Goal: Transaction & Acquisition: Purchase product/service

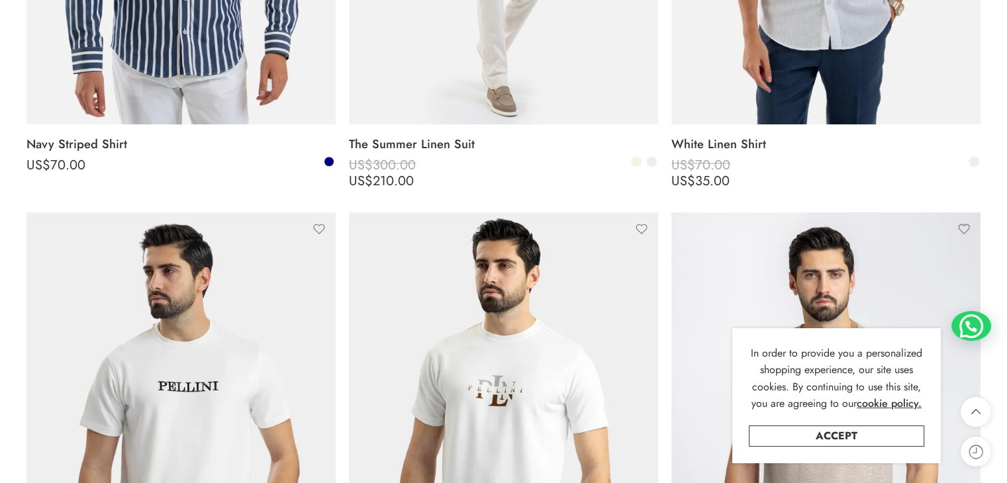
scroll to position [1787, 0]
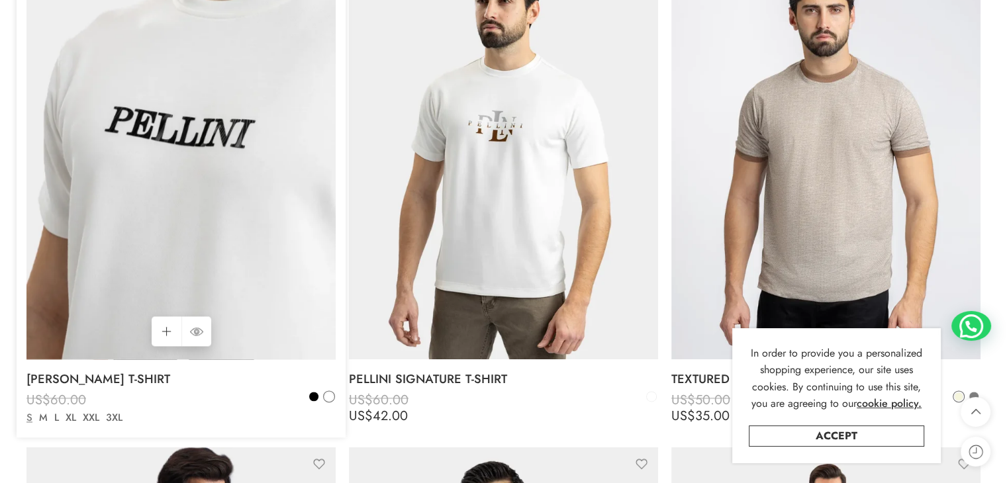
click at [274, 339] on img at bounding box center [180, 154] width 309 height 412
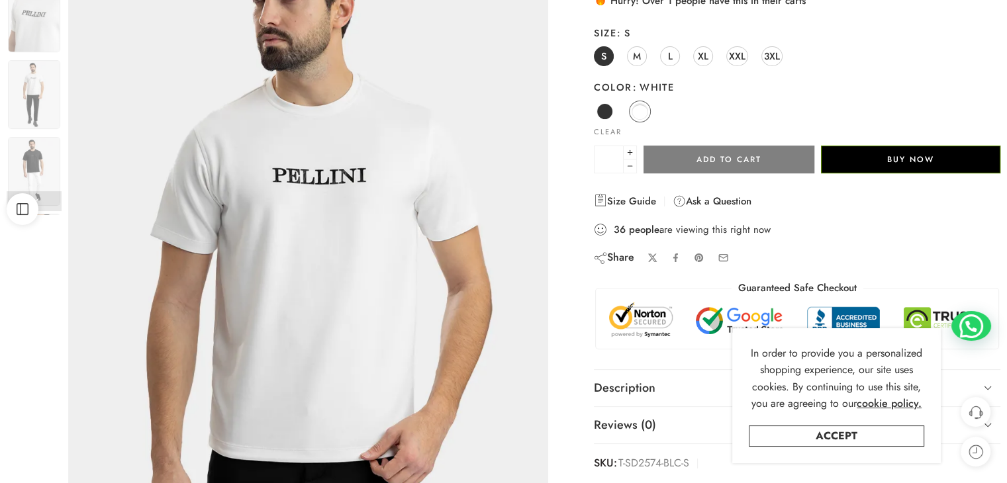
scroll to position [199, 0]
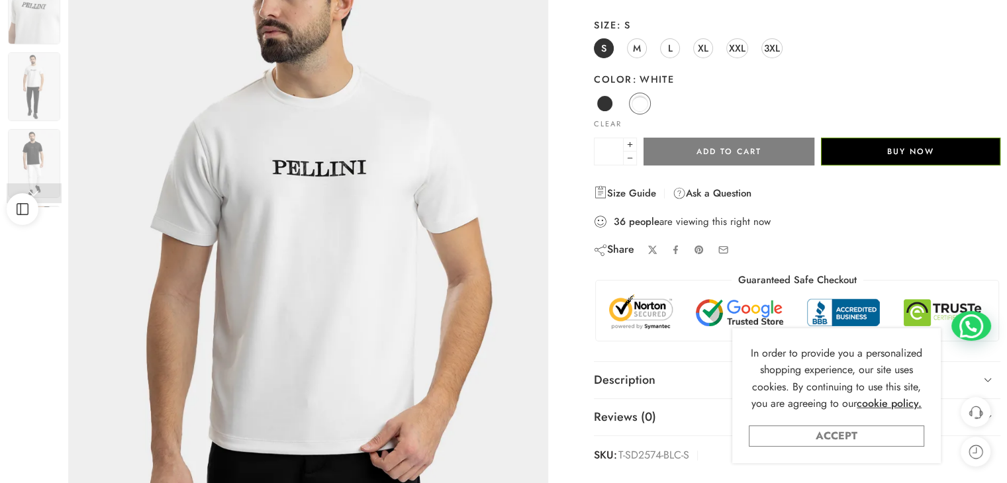
click at [877, 435] on link "Accept" at bounding box center [835, 436] width 175 height 21
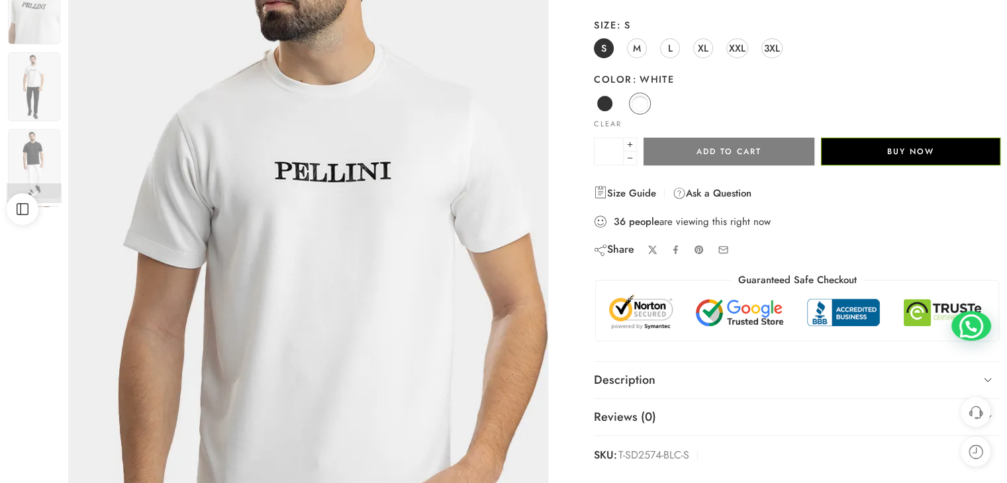
click at [261, 152] on img at bounding box center [319, 233] width 596 height 794
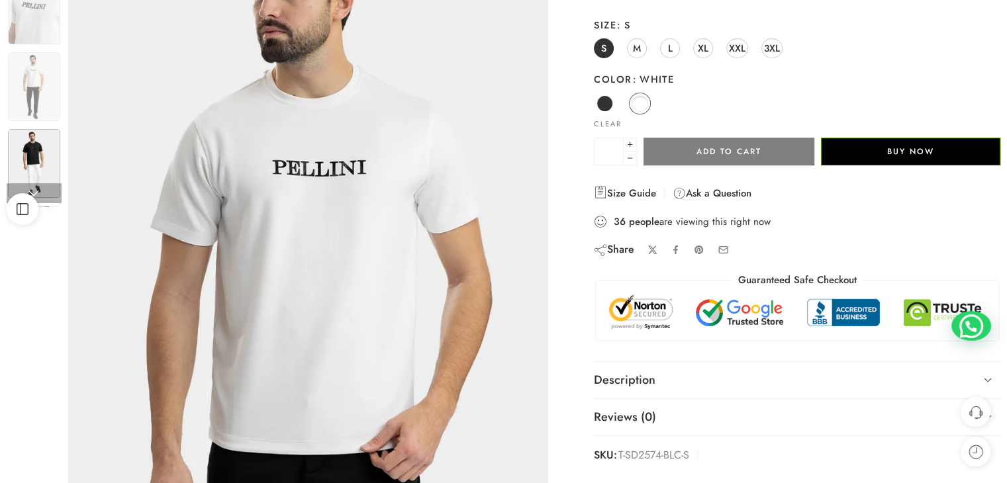
click at [39, 156] on img at bounding box center [34, 163] width 52 height 69
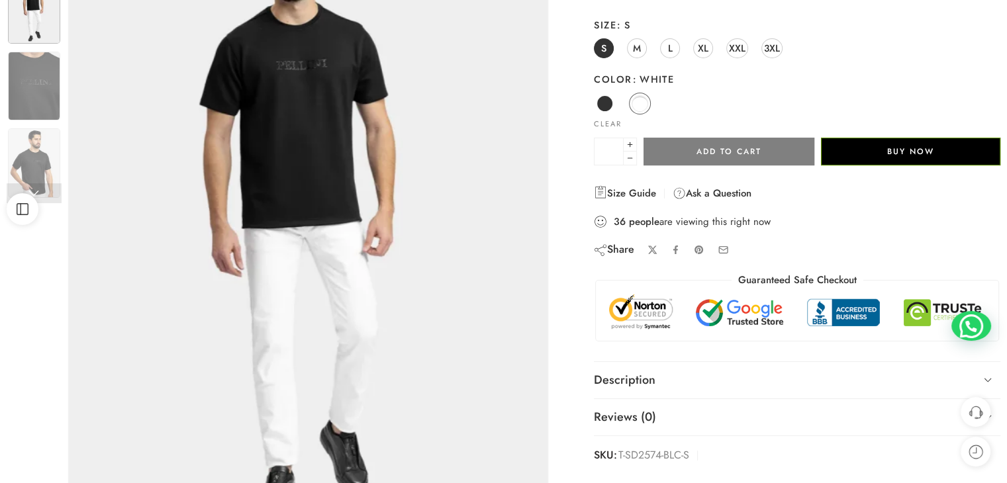
click at [294, 185] on img at bounding box center [308, 217] width 480 height 640
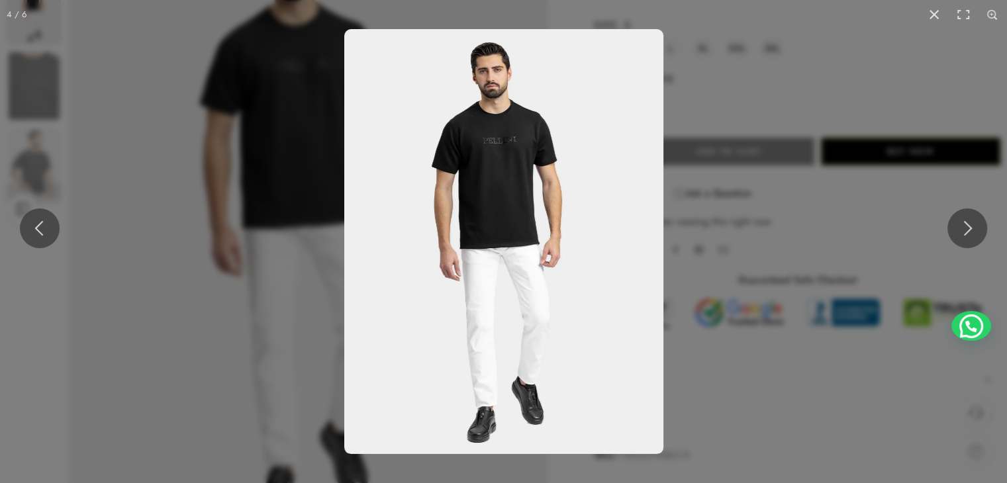
click at [471, 149] on img at bounding box center [503, 241] width 319 height 425
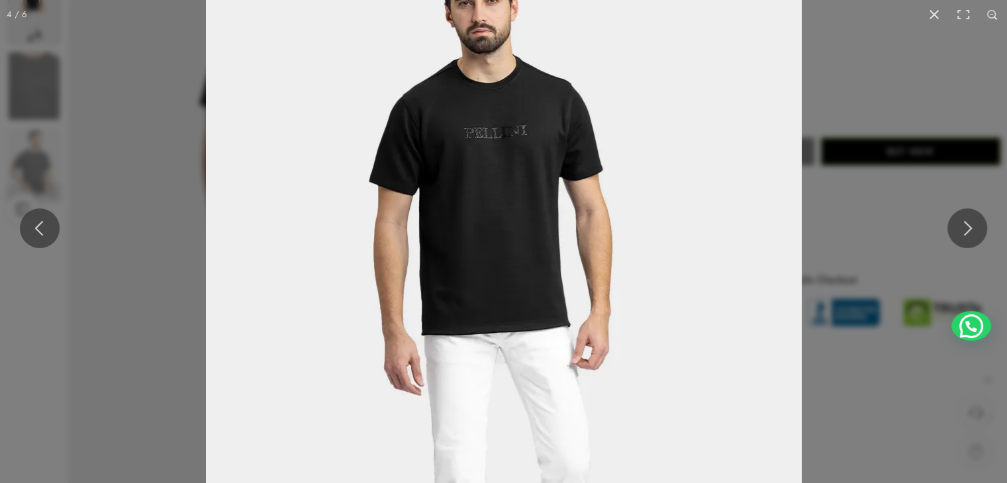
click at [718, 113] on img at bounding box center [504, 322] width 596 height 794
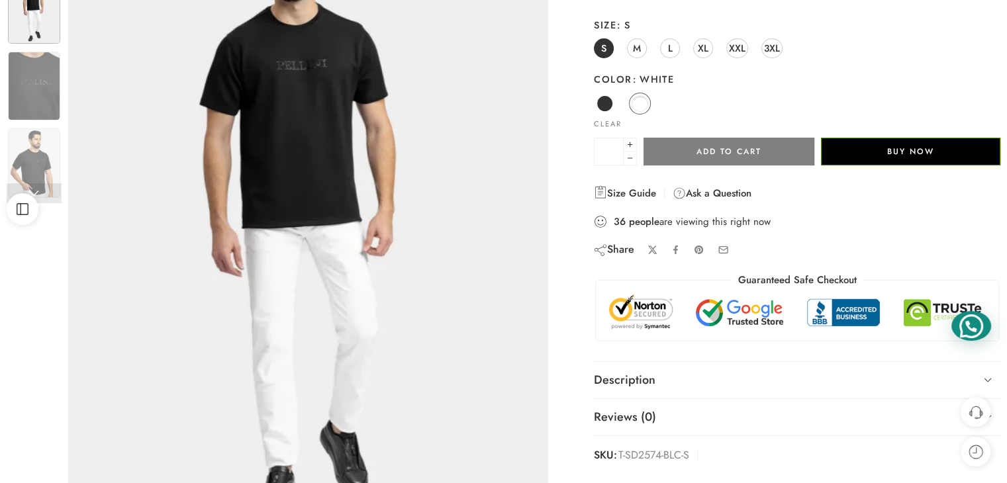
click at [983, 329] on div at bounding box center [971, 326] width 40 height 30
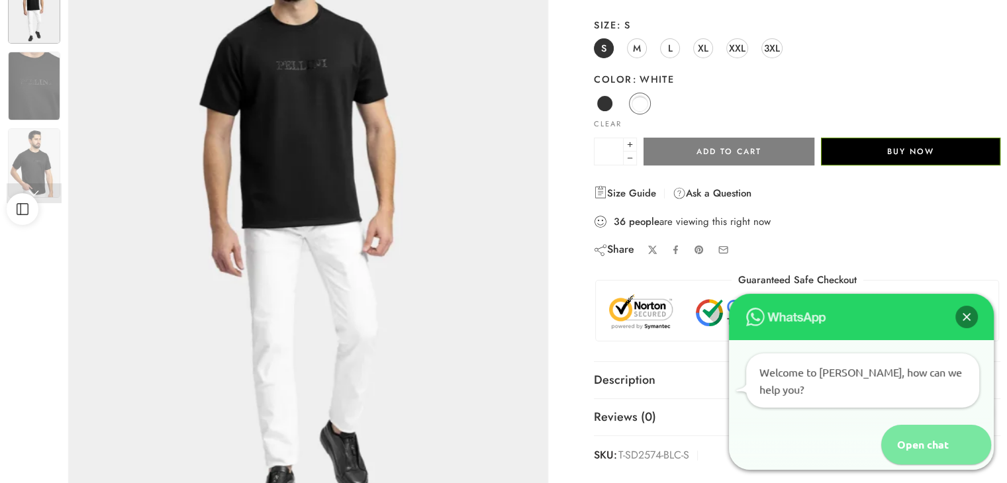
click at [911, 443] on div "Open chat" at bounding box center [916, 445] width 70 height 40
click at [967, 328] on div "Close" at bounding box center [966, 317] width 23 height 23
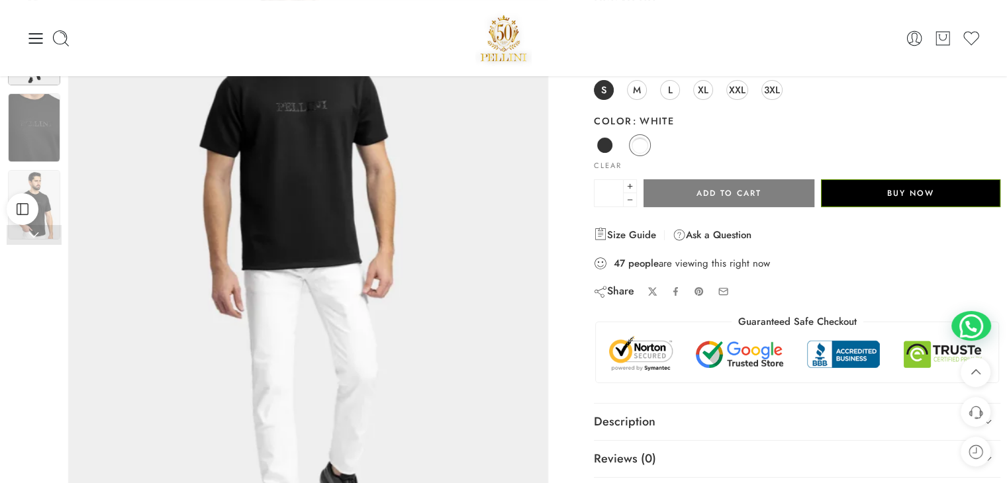
scroll to position [0, 0]
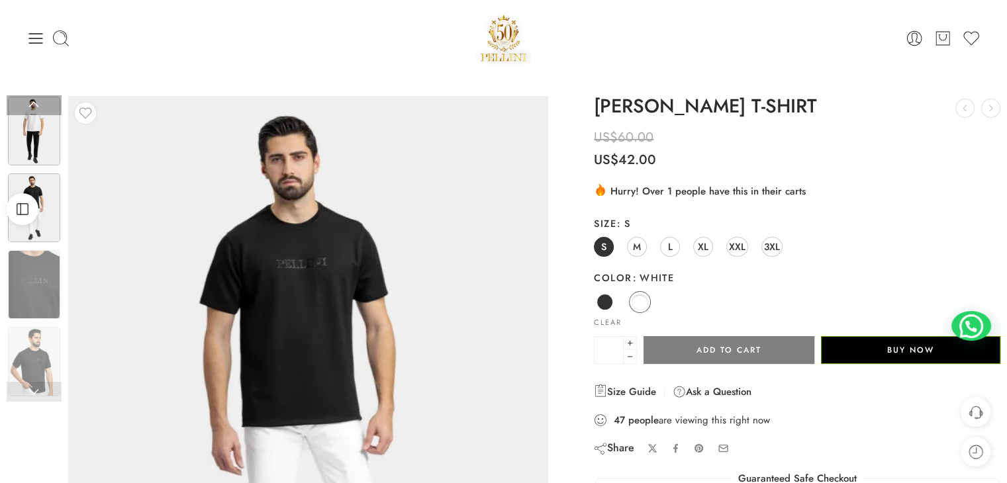
click at [30, 131] on img at bounding box center [34, 131] width 52 height 69
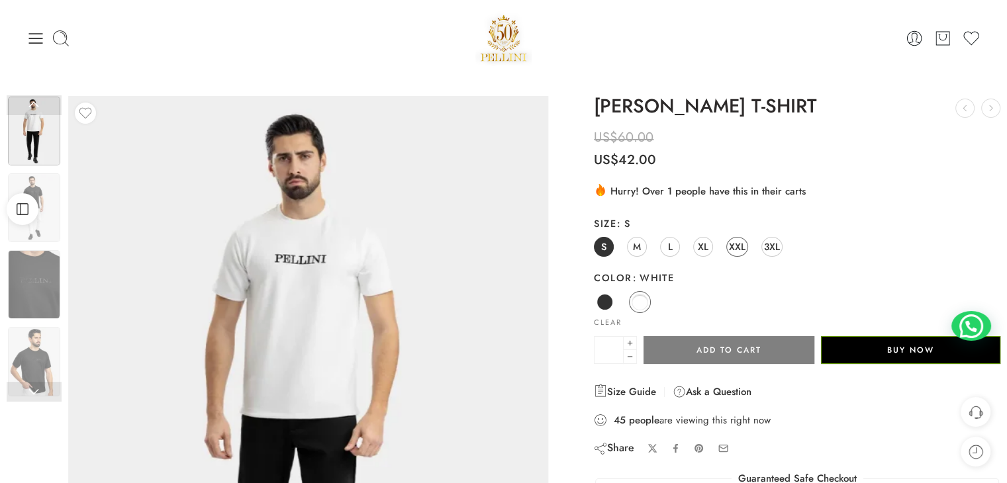
click at [731, 250] on span "XXL" at bounding box center [737, 247] width 17 height 18
click at [606, 310] on link "Black" at bounding box center [605, 302] width 22 height 22
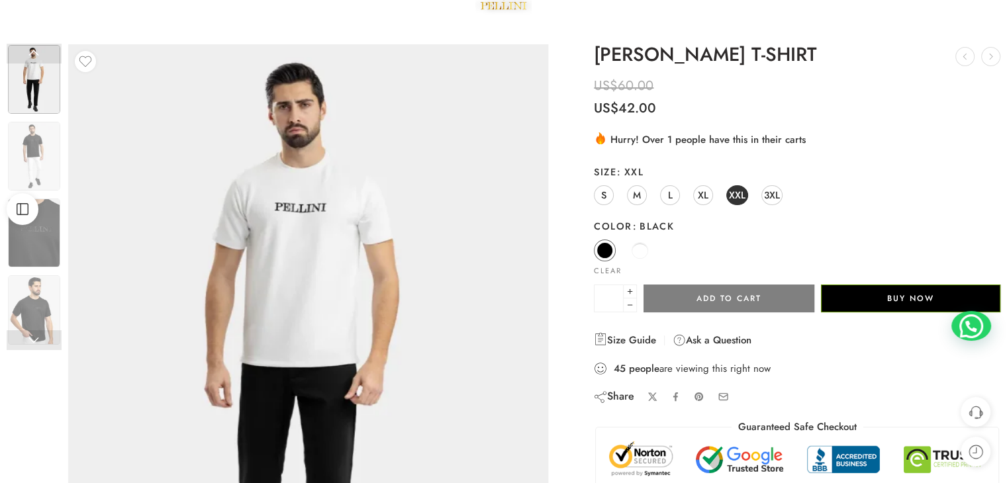
scroll to position [66, 0]
